Goal: Transaction & Acquisition: Subscribe to service/newsletter

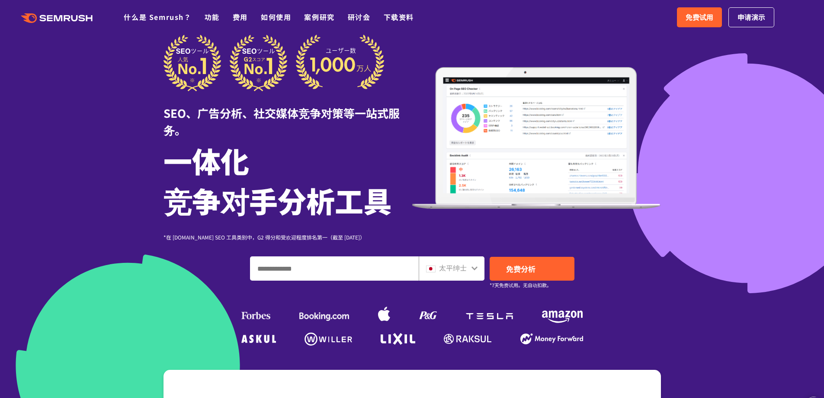
scroll to position [43, 0]
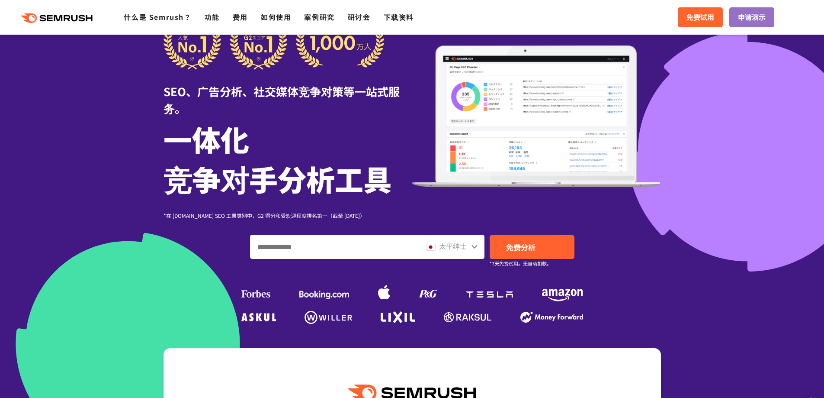
click at [472, 245] on icon at bounding box center [475, 246] width 6 height 4
click at [468, 246] on div "太平绅士" at bounding box center [449, 246] width 47 height 11
click at [474, 246] on icon at bounding box center [474, 246] width 7 height 7
click at [295, 250] on input "输入域名、关键字或 URL" at bounding box center [335, 246] width 168 height 23
type input "*******"
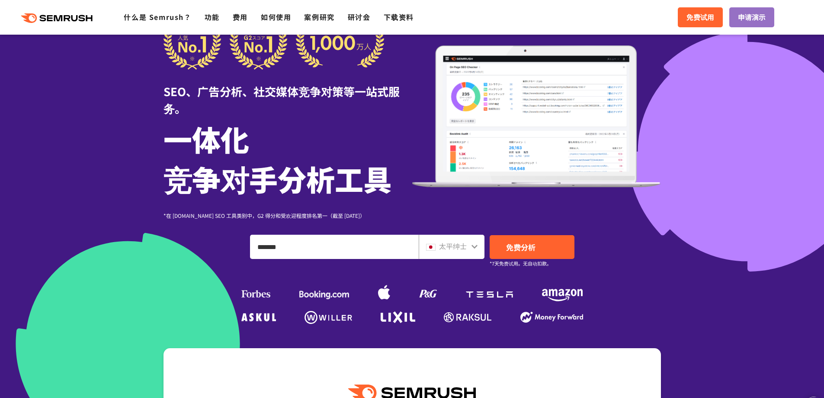
click at [441, 248] on font "太平绅士" at bounding box center [453, 246] width 28 height 10
click at [553, 244] on link "免费分析" at bounding box center [532, 247] width 85 height 24
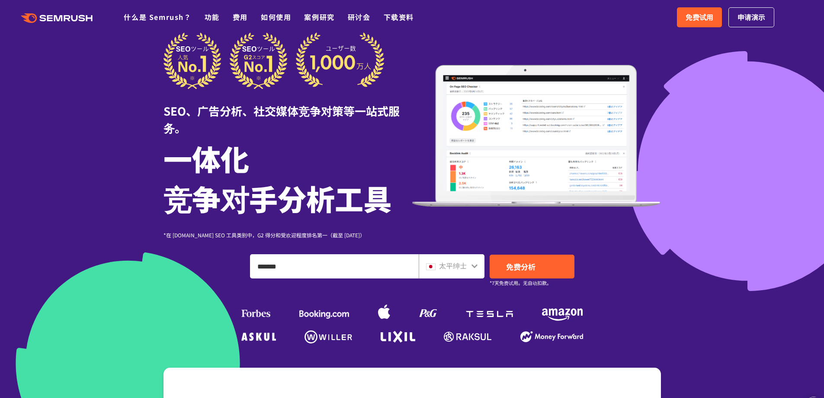
scroll to position [173, 0]
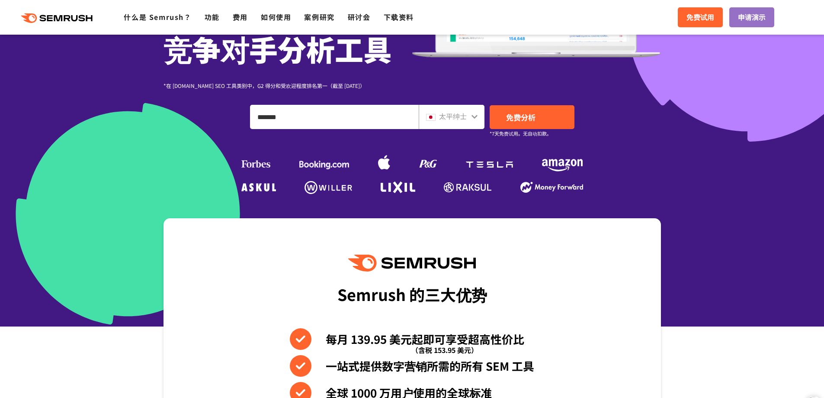
click at [474, 116] on icon at bounding box center [474, 116] width 7 height 7
click at [475, 115] on icon at bounding box center [474, 116] width 7 height 7
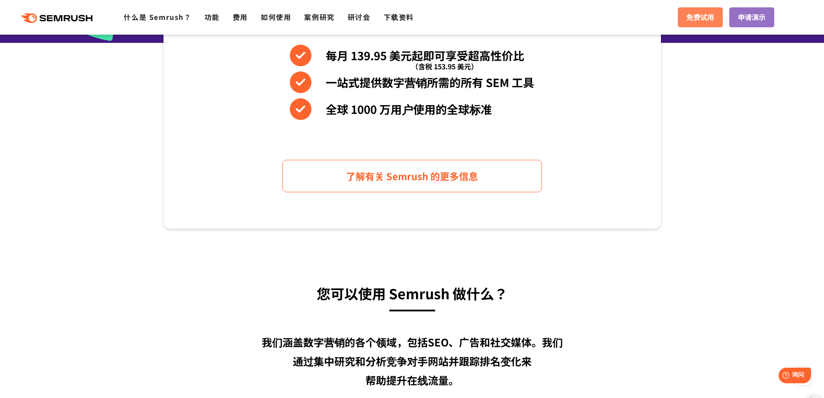
scroll to position [346, 0]
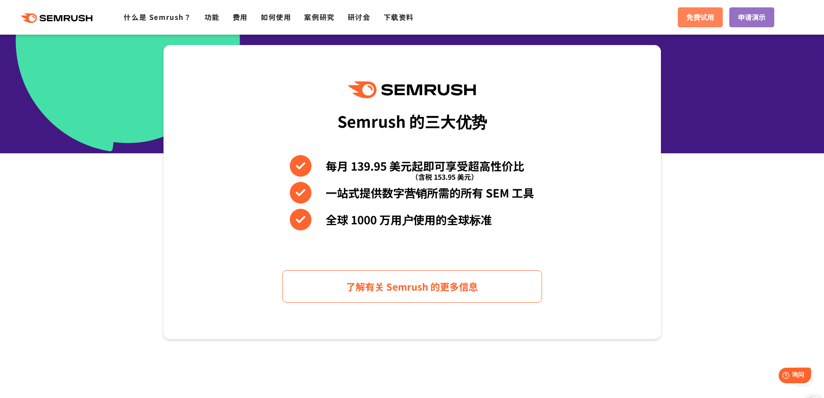
click at [698, 24] on link "免费试用" at bounding box center [700, 17] width 45 height 20
click at [179, 219] on div "Semrush 的三大优势 每月 139.95 美元起即可享受超高性价比 （含税 153.95 美元） 一站式提供数字营销所需的所有 SEM 工具 全球 10…" at bounding box center [413, 192] width 498 height 294
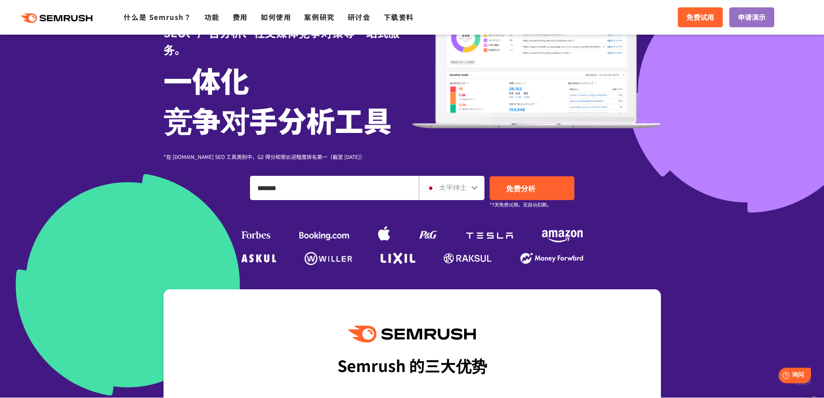
scroll to position [87, 0]
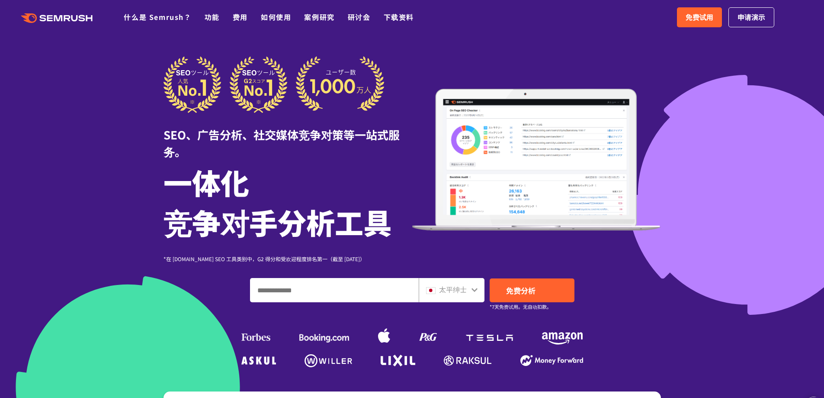
click at [452, 289] on font "太平绅士" at bounding box center [453, 289] width 28 height 10
click at [523, 297] on link "免费分析" at bounding box center [532, 290] width 85 height 24
click at [753, 22] on font "申请演示" at bounding box center [752, 17] width 28 height 10
